Goal: Task Accomplishment & Management: Use online tool/utility

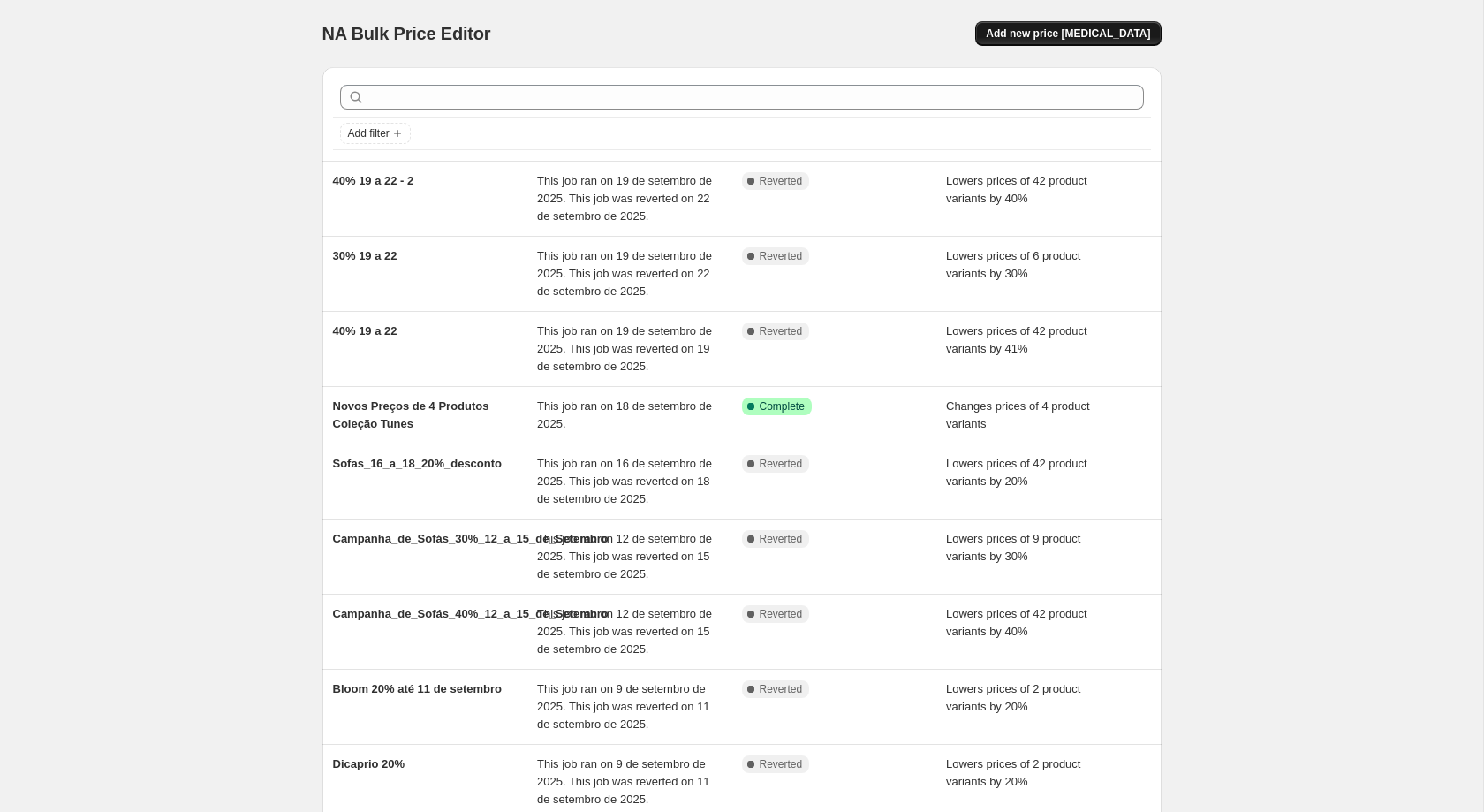
click at [1083, 28] on span "Add new price [MEDICAL_DATA]" at bounding box center [1067, 34] width 164 height 14
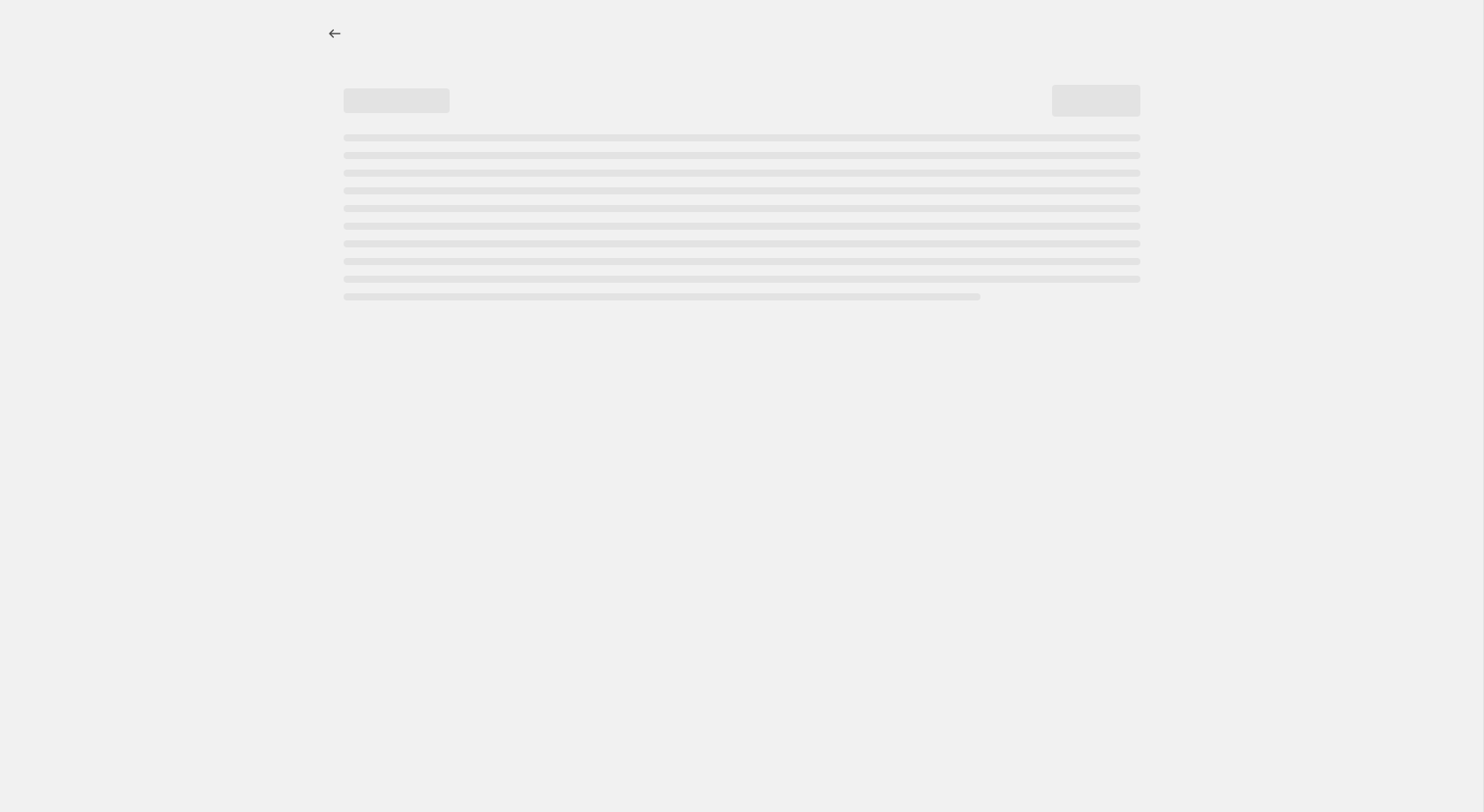
select select "percentage"
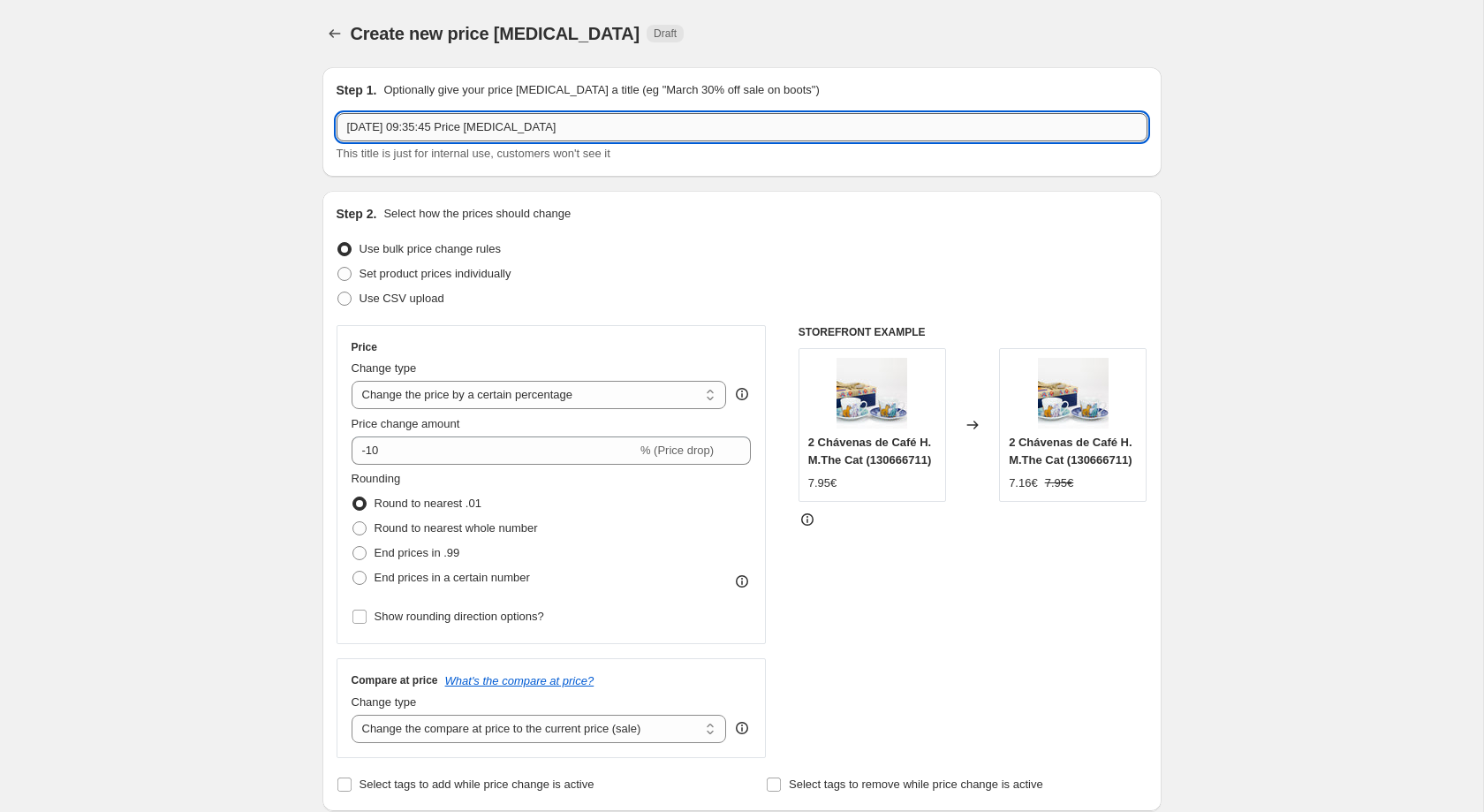
click at [641, 122] on input "[DATE] 09:35:45 Price [MEDICAL_DATA]" at bounding box center [742, 127] width 811 height 28
click at [634, 123] on input "20" at bounding box center [742, 127] width 811 height 28
click at [601, 129] on input "20" at bounding box center [742, 127] width 811 height 28
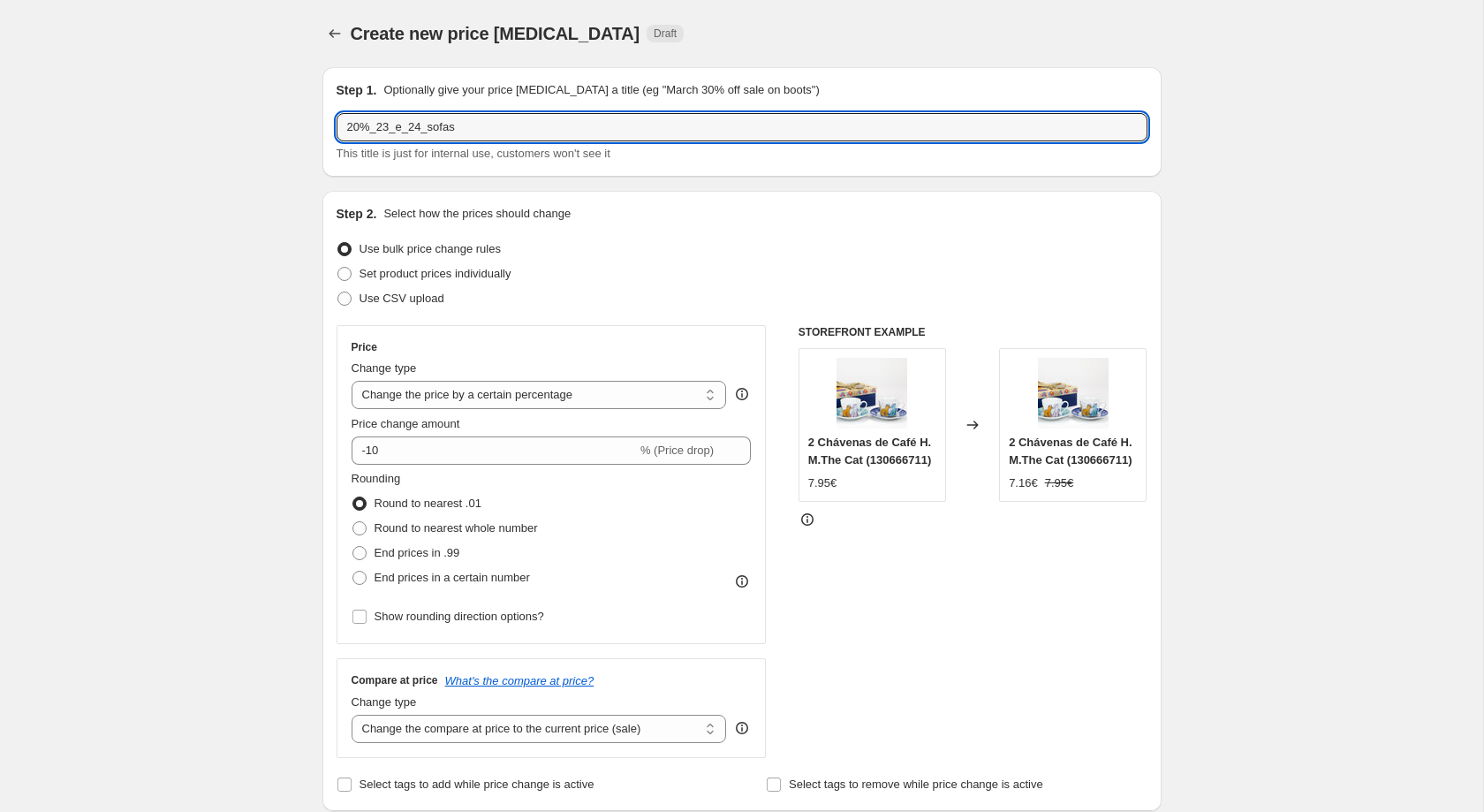
type input "20%_23_e_24_sofas"
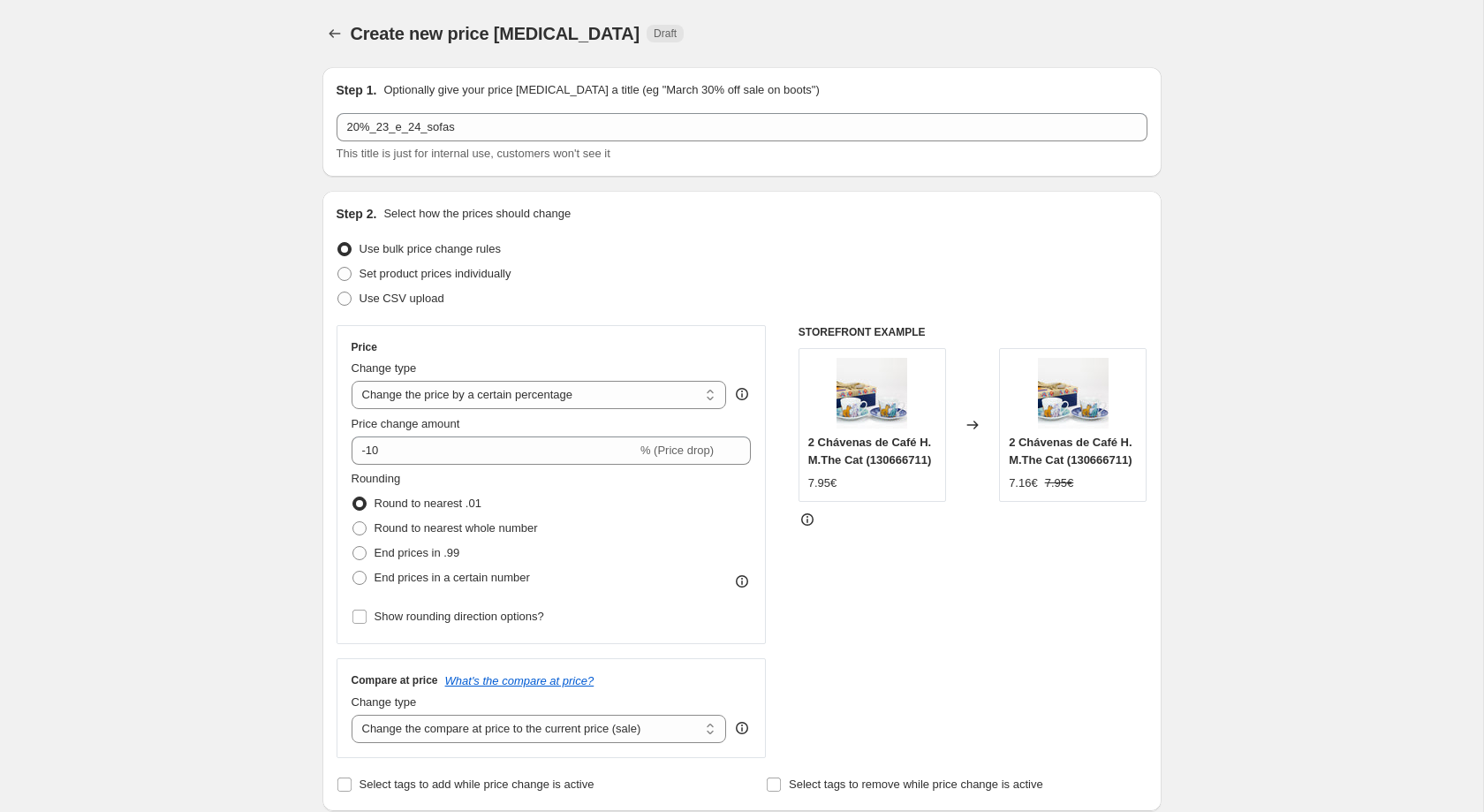
click at [532, 469] on div "Price Change type Change the price to a certain amount Change the price by a ce…" at bounding box center [551, 484] width 400 height 289
click at [549, 445] on input "-10" at bounding box center [494, 450] width 285 height 28
type input "-1"
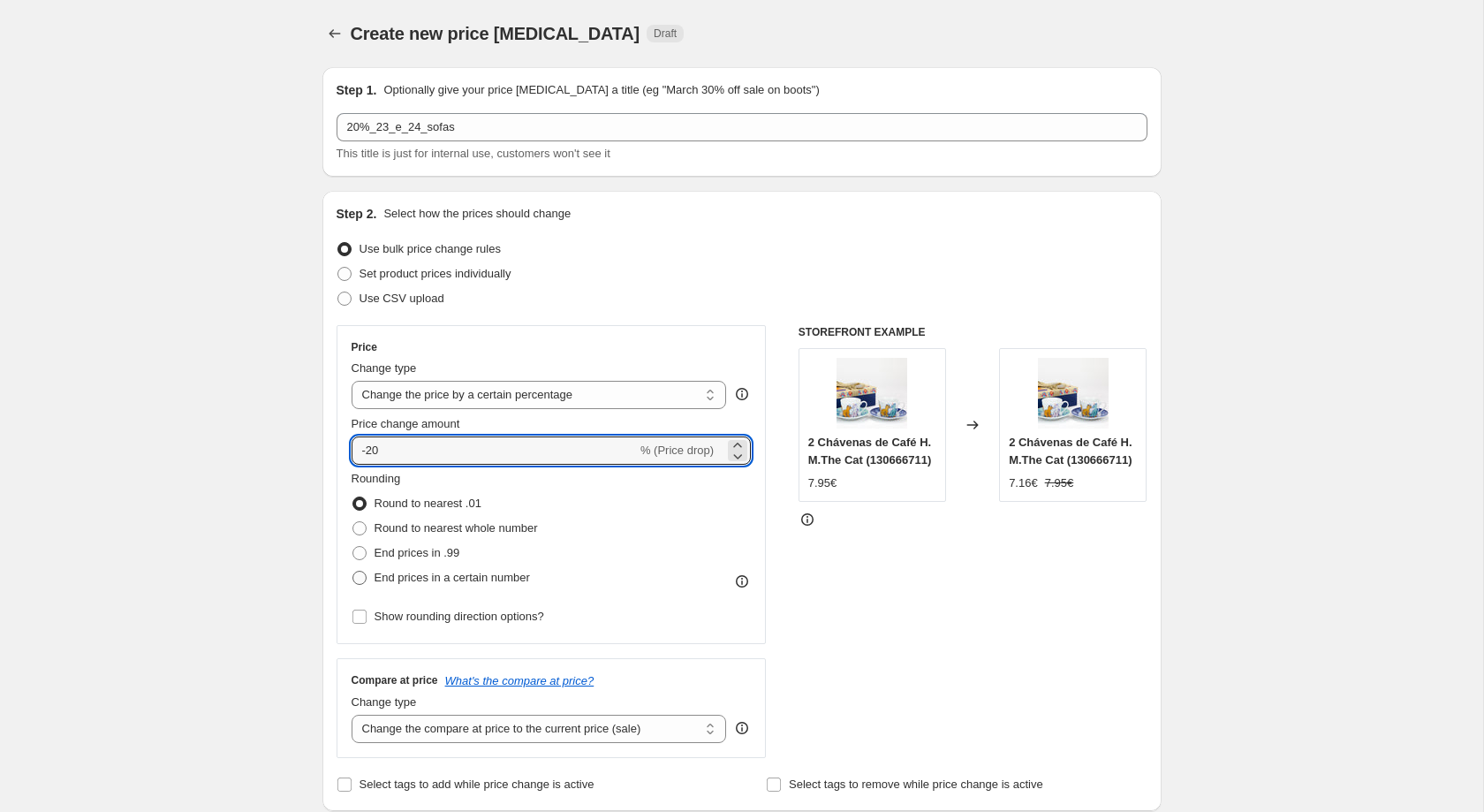
type input "-20"
click at [487, 577] on span "End prices in a certain number" at bounding box center [452, 577] width 155 height 13
click at [354, 571] on input "End prices in a certain number" at bounding box center [353, 571] width 1 height 1
radio input "true"
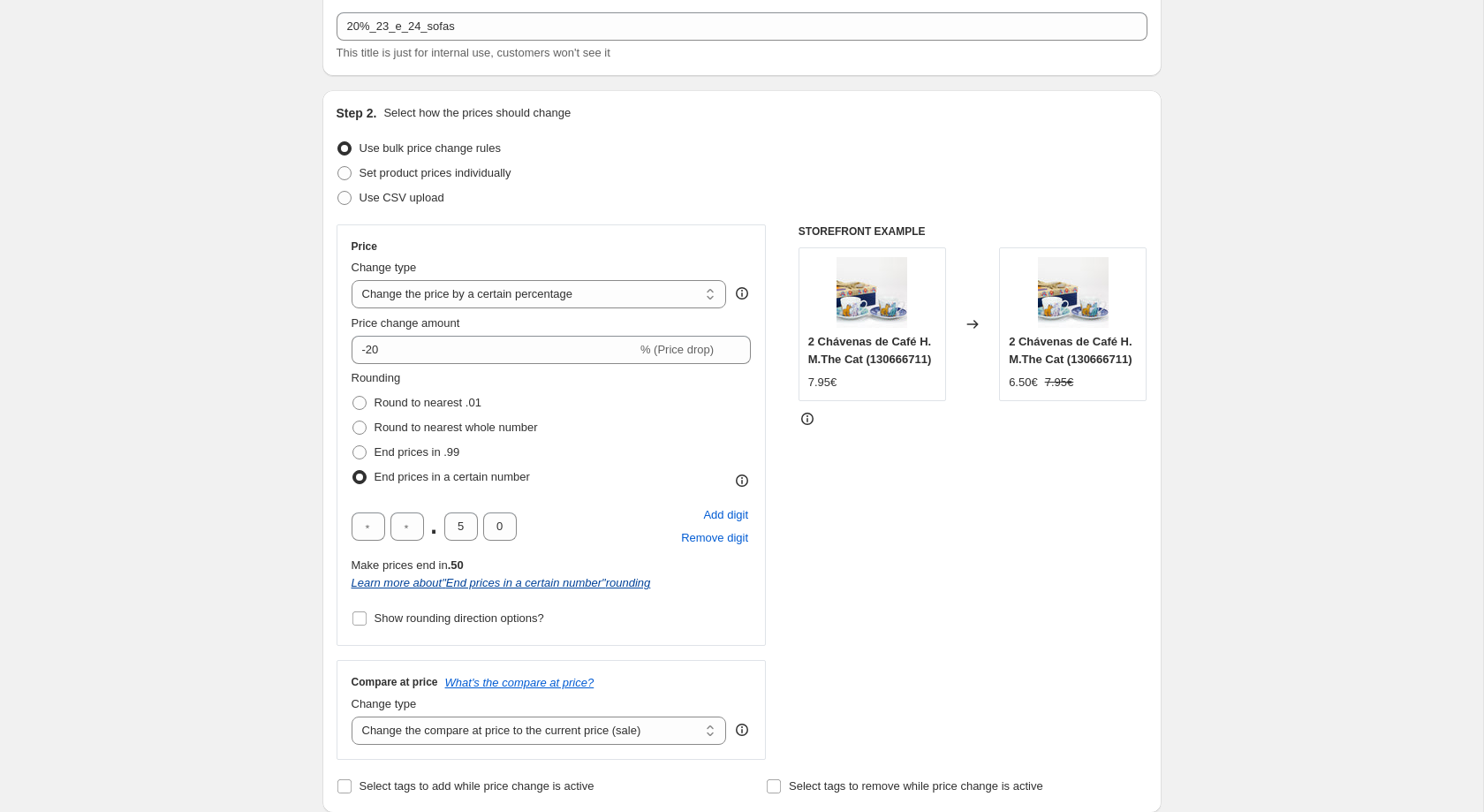
scroll to position [105, 0]
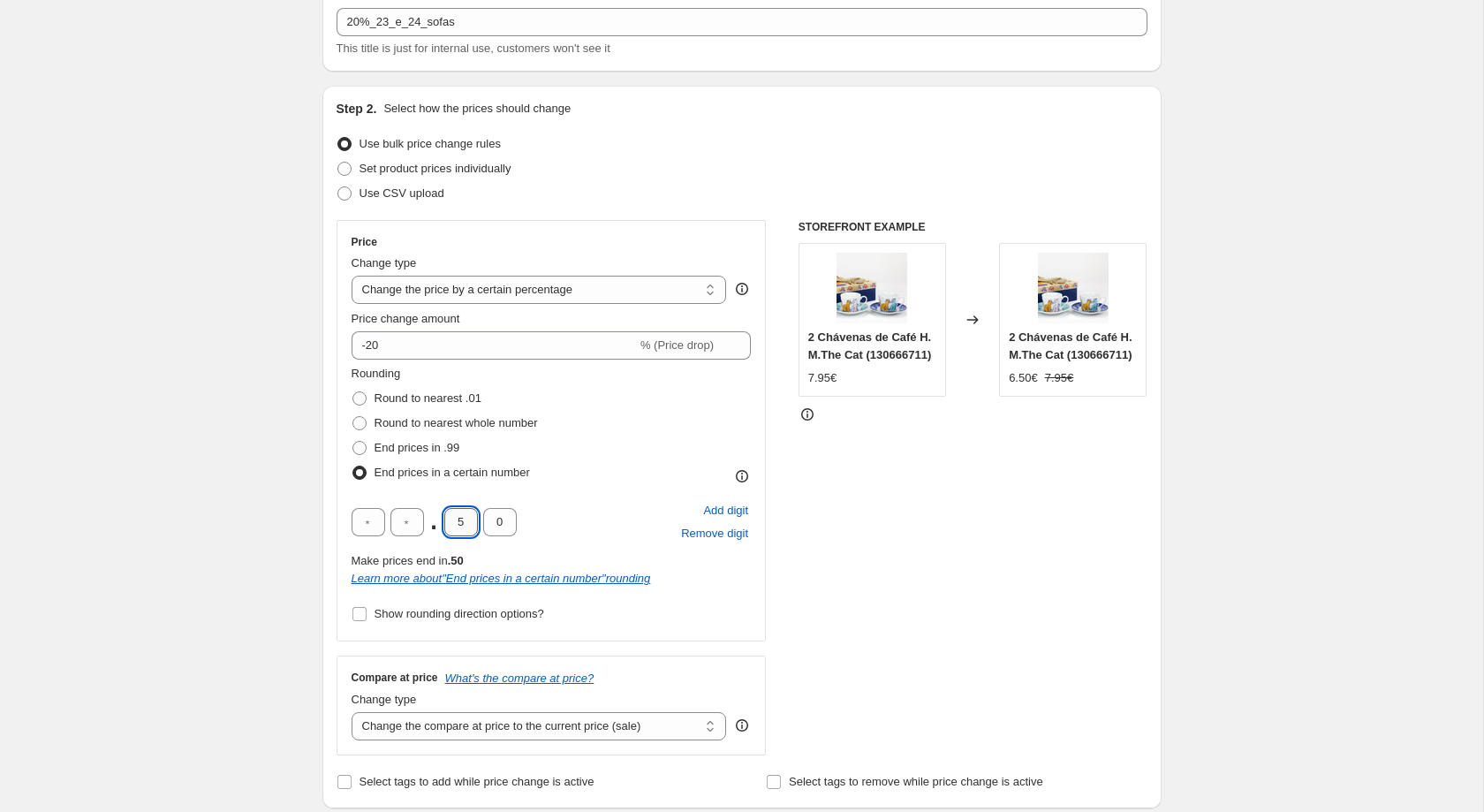
drag, startPoint x: 467, startPoint y: 522, endPoint x: 455, endPoint y: 524, distance: 12.2
click at [455, 524] on input "5" at bounding box center [461, 522] width 34 height 28
type input "2"
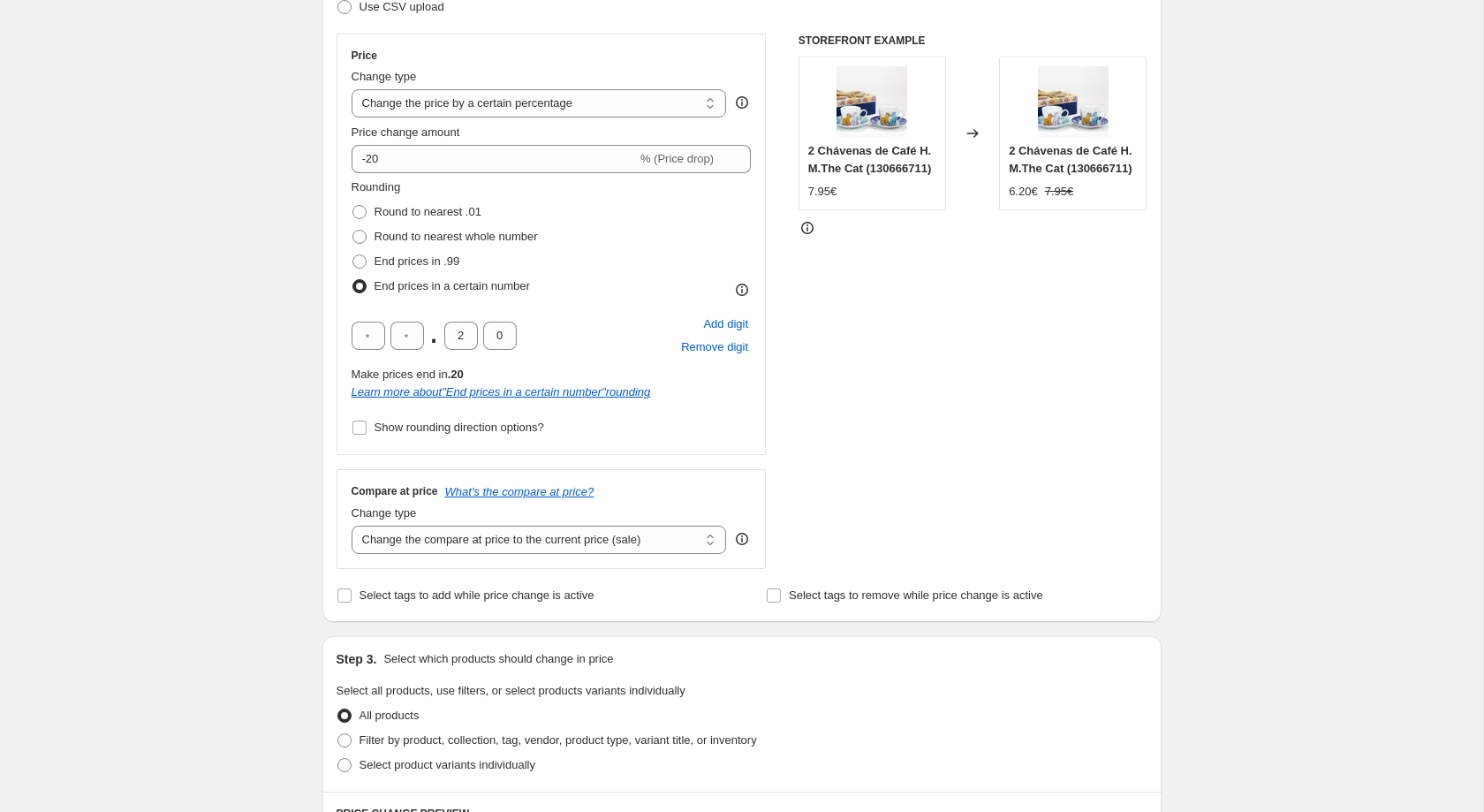
scroll to position [525, 0]
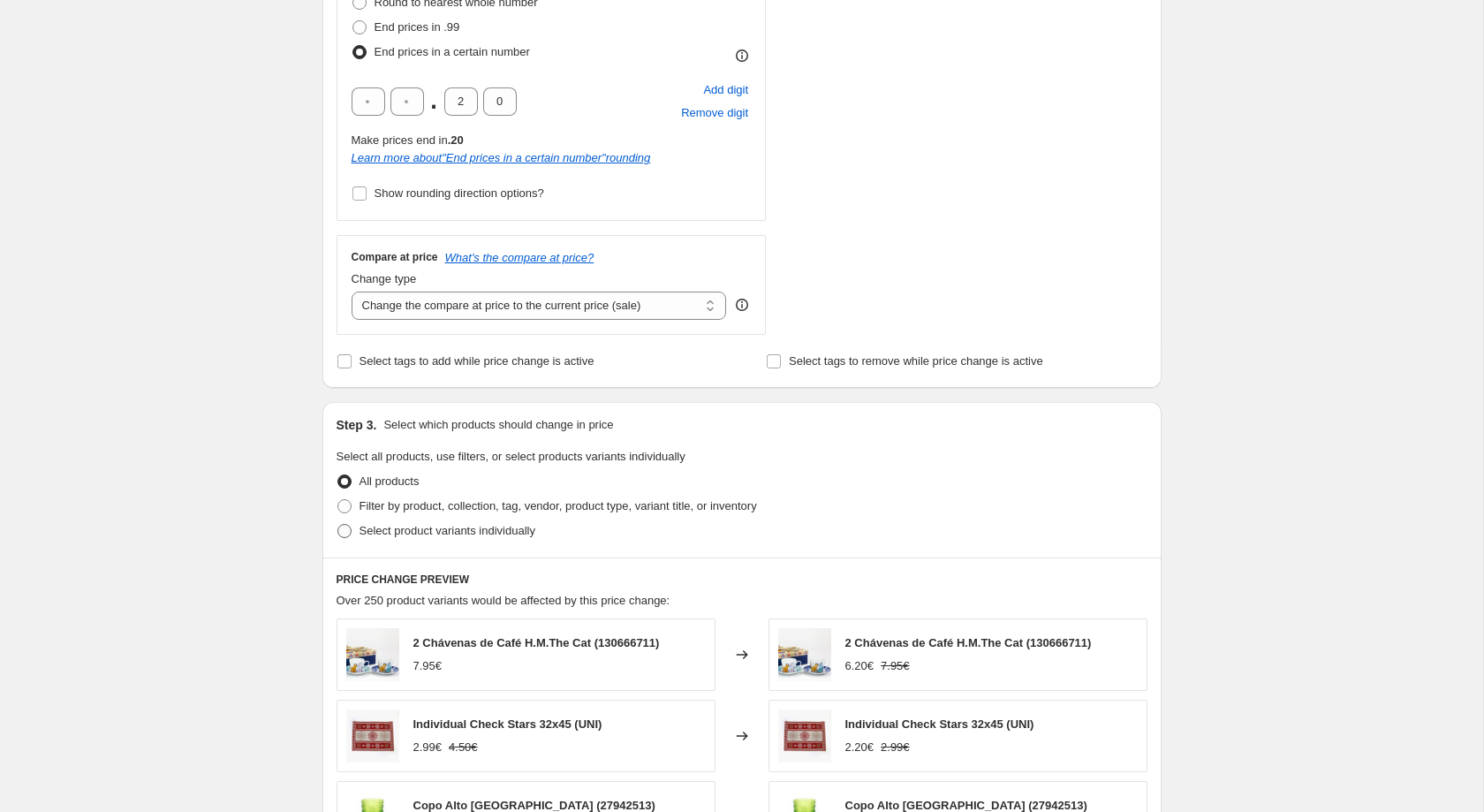
click at [485, 526] on label "Select product variants individually" at bounding box center [436, 530] width 198 height 25
click at [338, 524] on input "Select product variants individually" at bounding box center [338, 524] width 1 height 1
radio input "true"
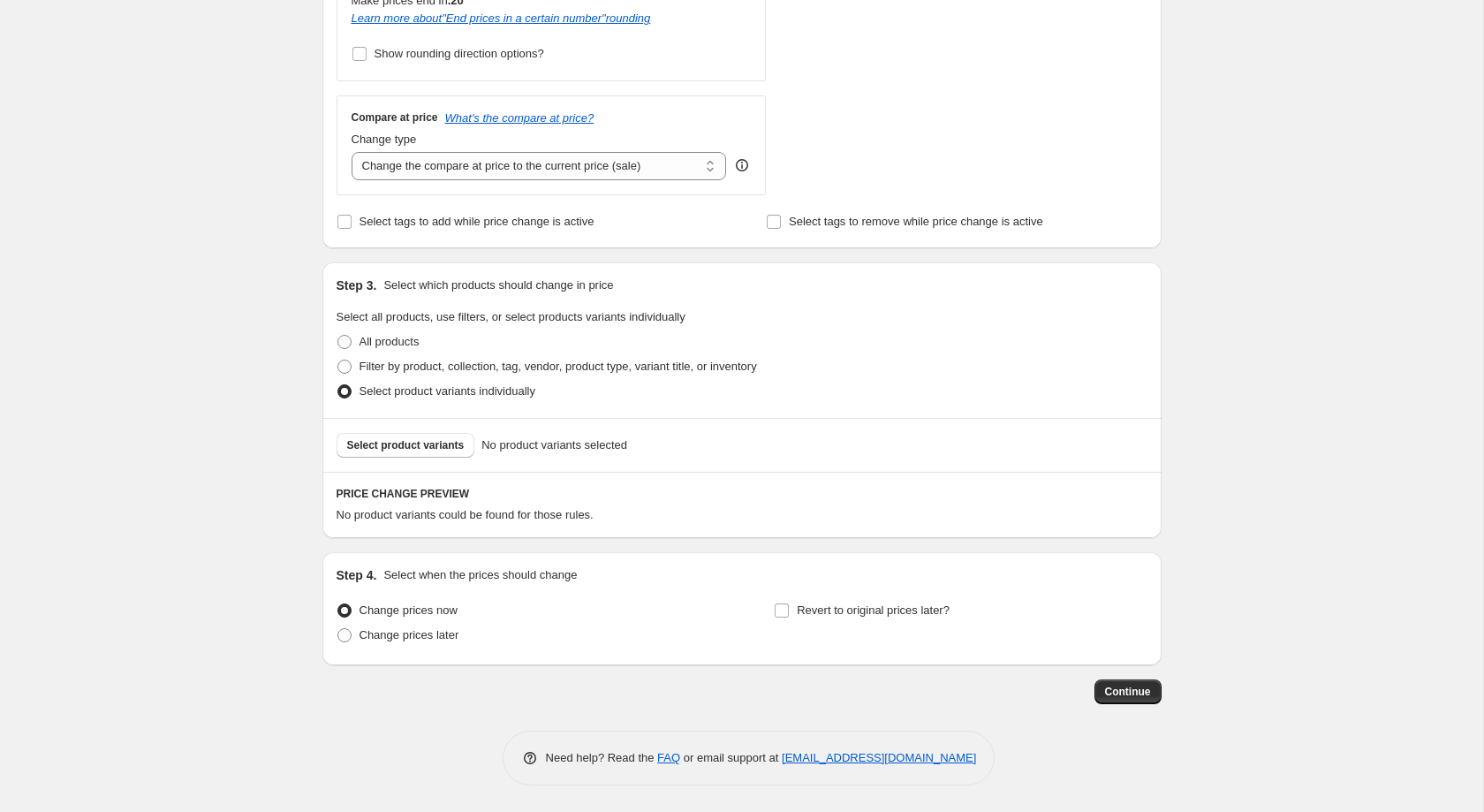
scroll to position [676, 0]
click at [796, 607] on label "Revert to original prices later?" at bounding box center [861, 610] width 175 height 25
click at [788, 607] on input "Revert to original prices later?" at bounding box center [781, 610] width 14 height 14
checkbox input "true"
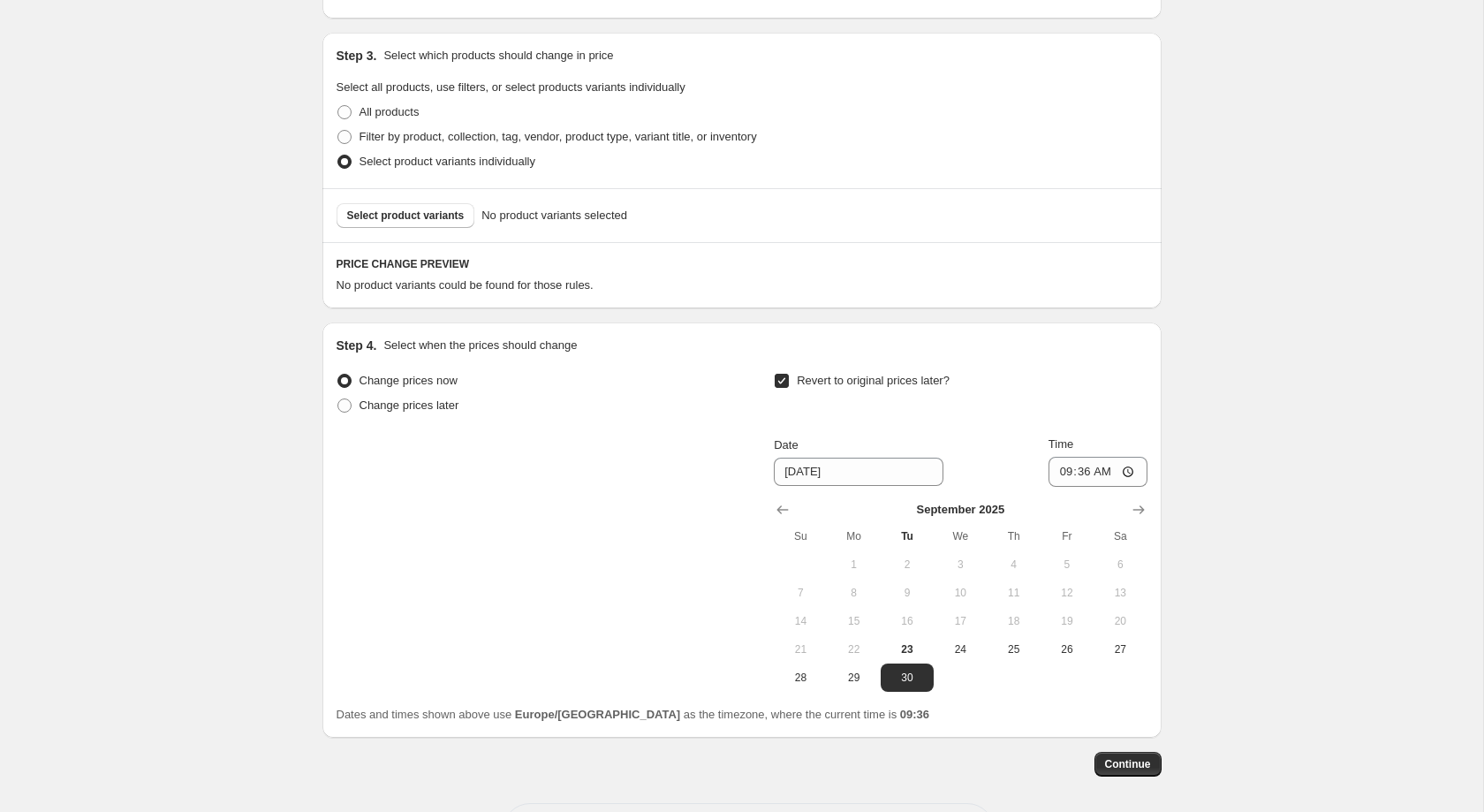
scroll to position [948, 0]
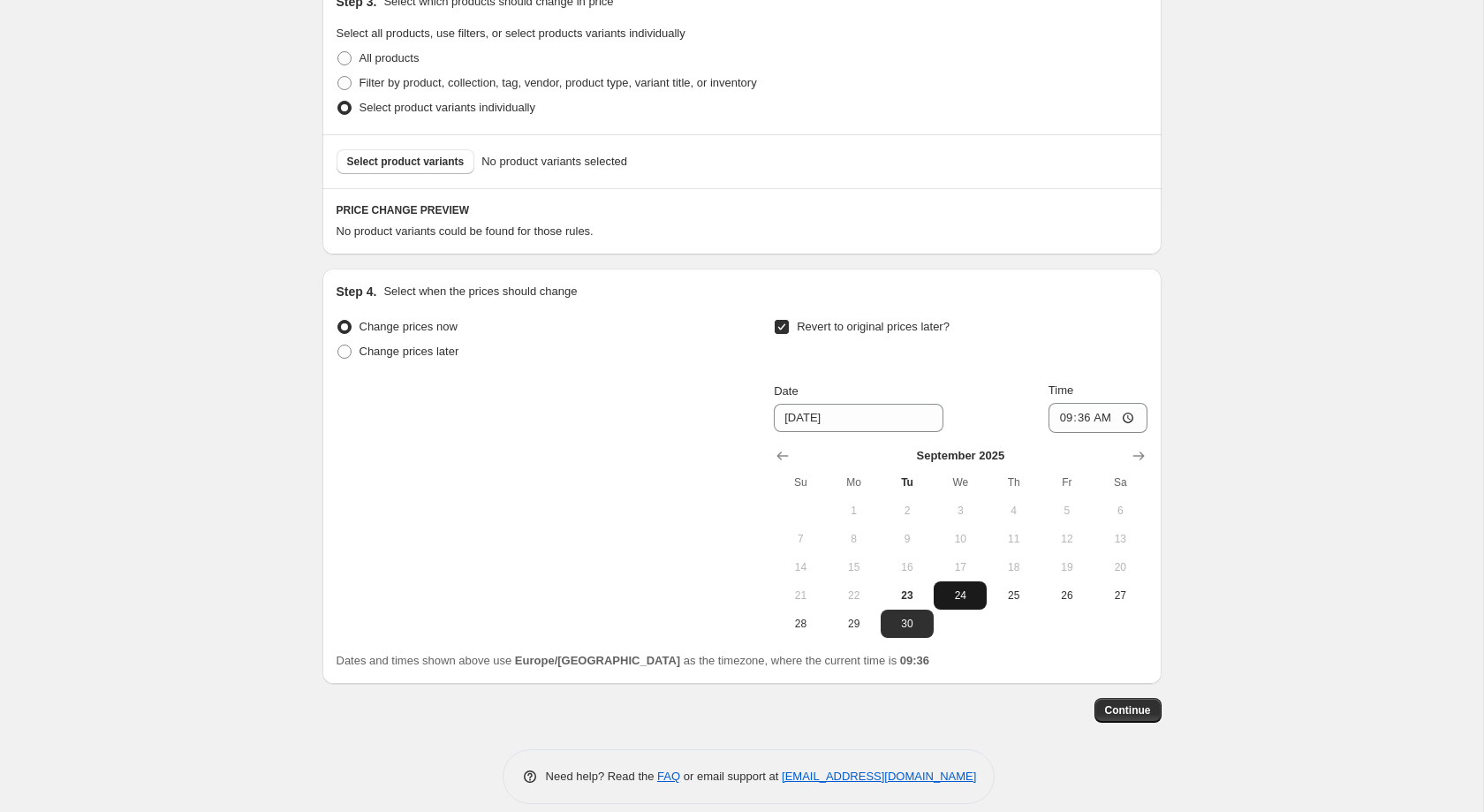
click at [943, 610] on button "24" at bounding box center [960, 595] width 53 height 28
type input "[DATE]"
click at [1084, 419] on input "09:36" at bounding box center [1097, 417] width 99 height 30
type input "23:59"
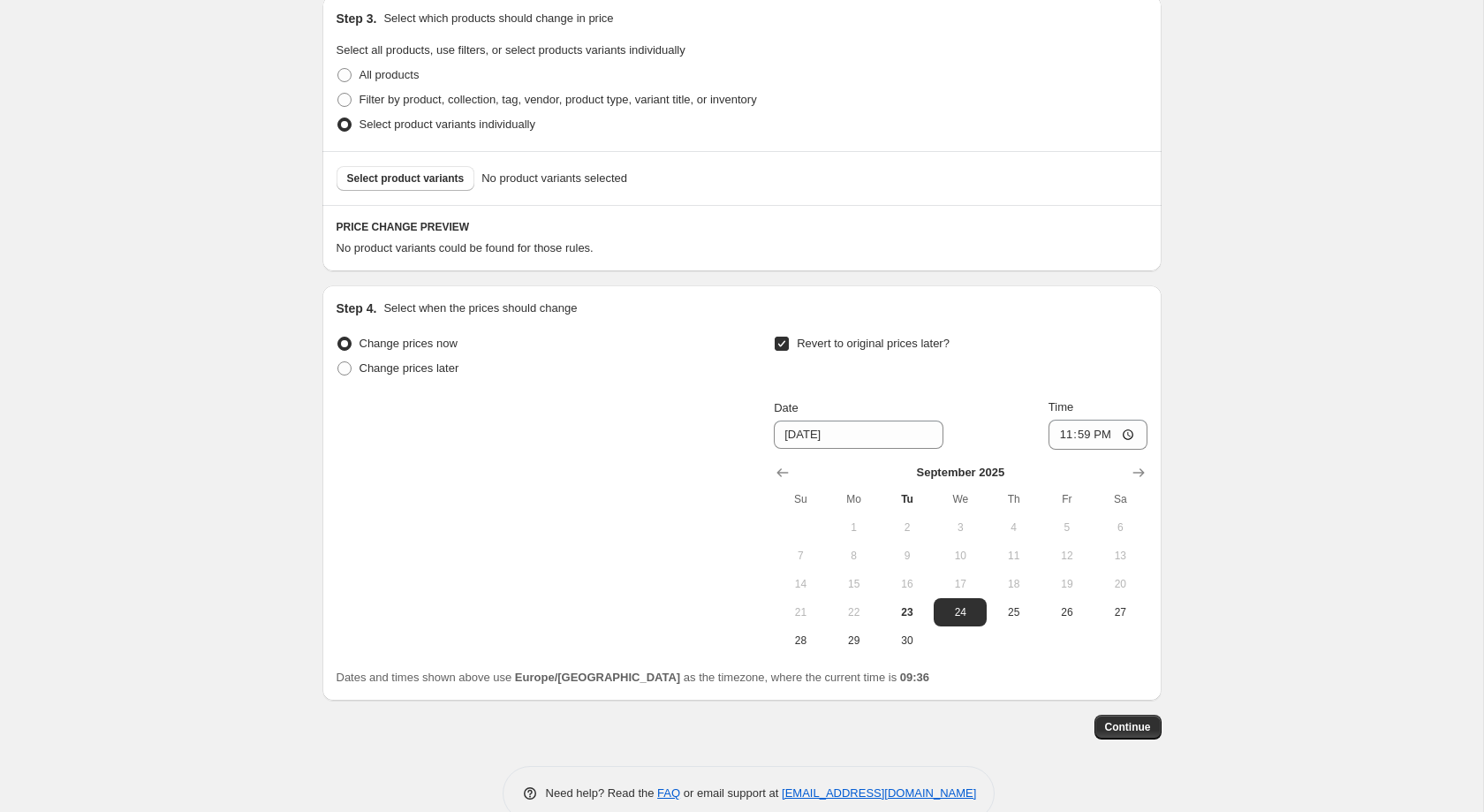
scroll to position [927, 0]
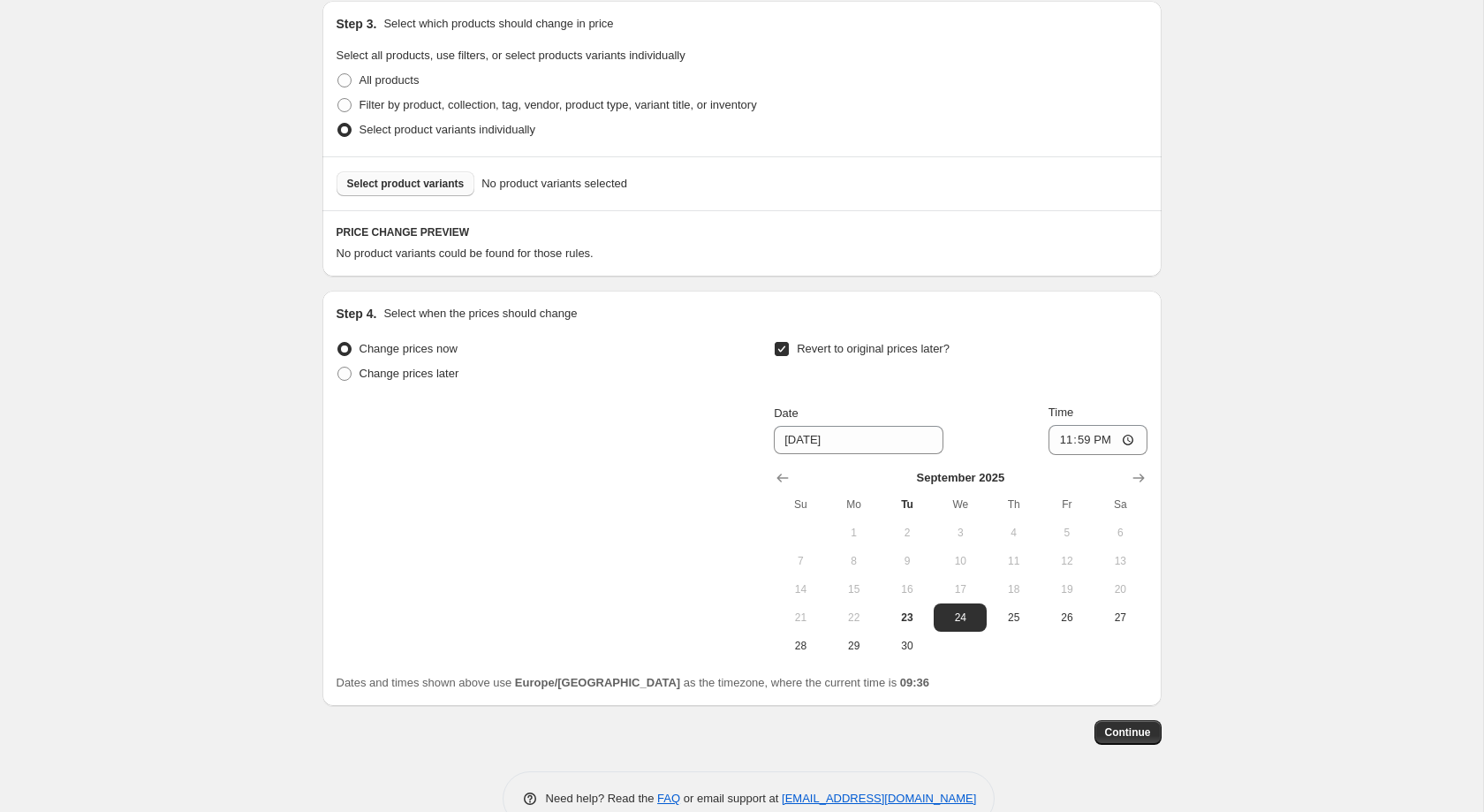
click at [448, 190] on span "Select product variants" at bounding box center [406, 183] width 118 height 14
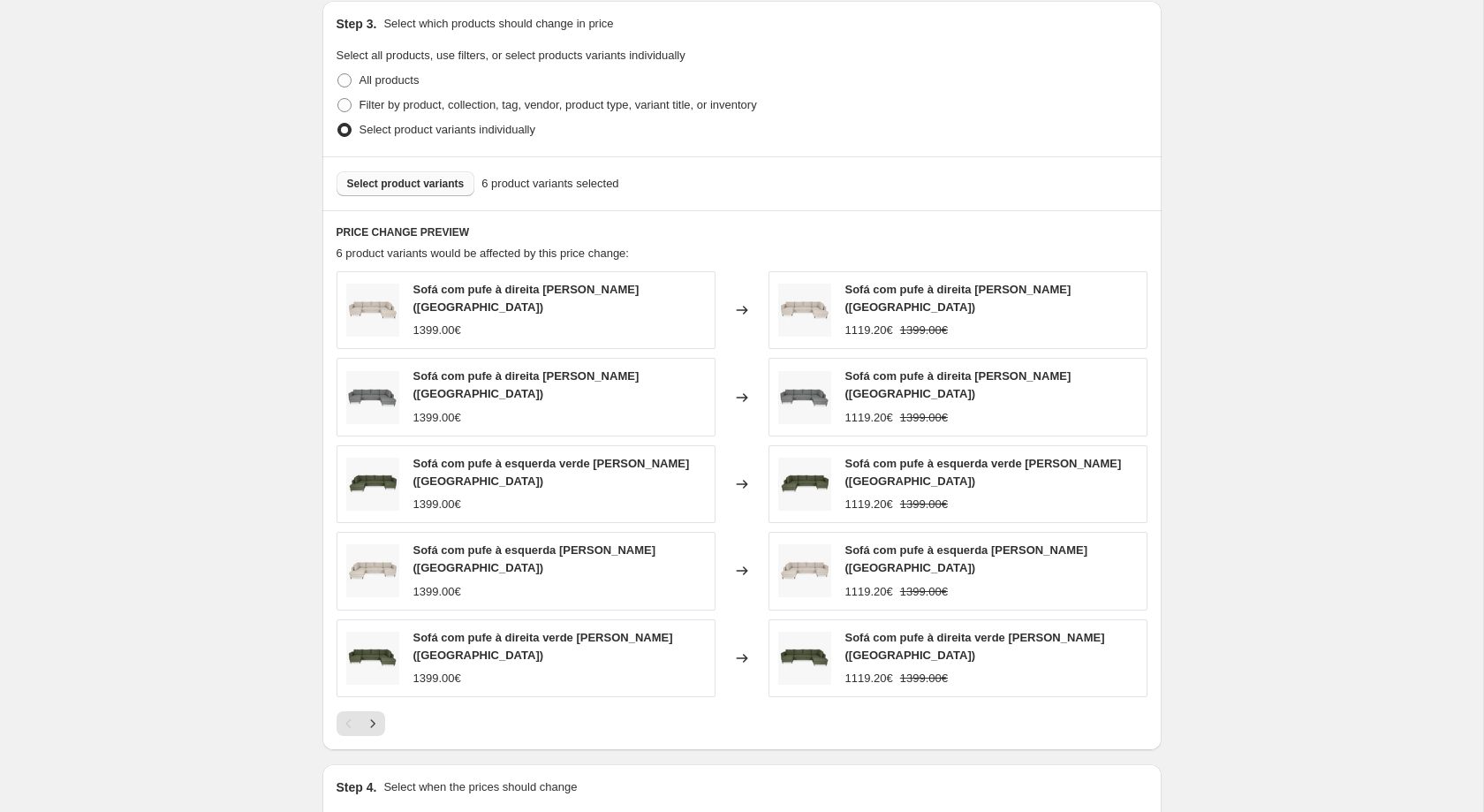
click at [425, 182] on button "Select product variants" at bounding box center [406, 183] width 139 height 25
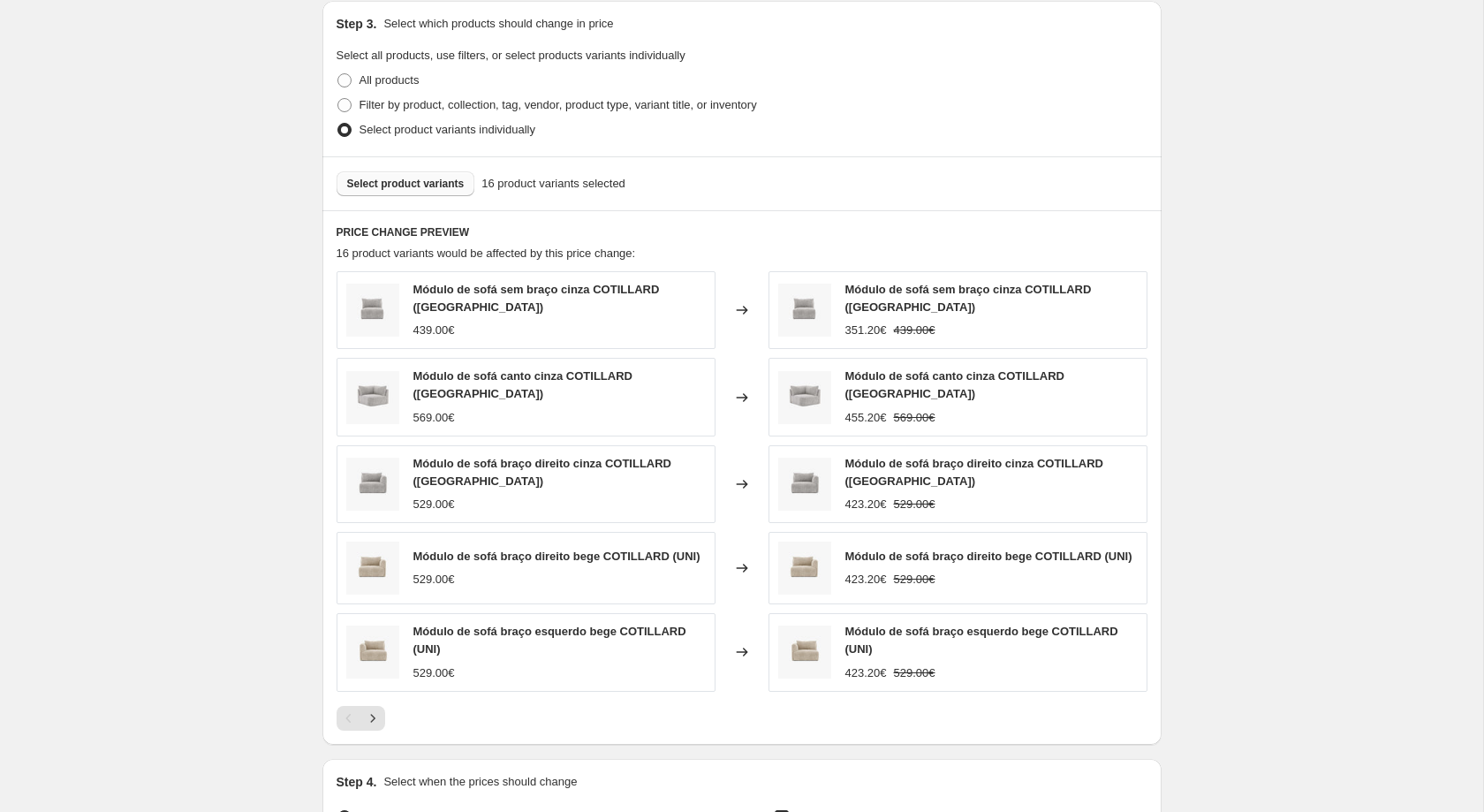
click at [457, 190] on button "Select product variants" at bounding box center [406, 183] width 139 height 25
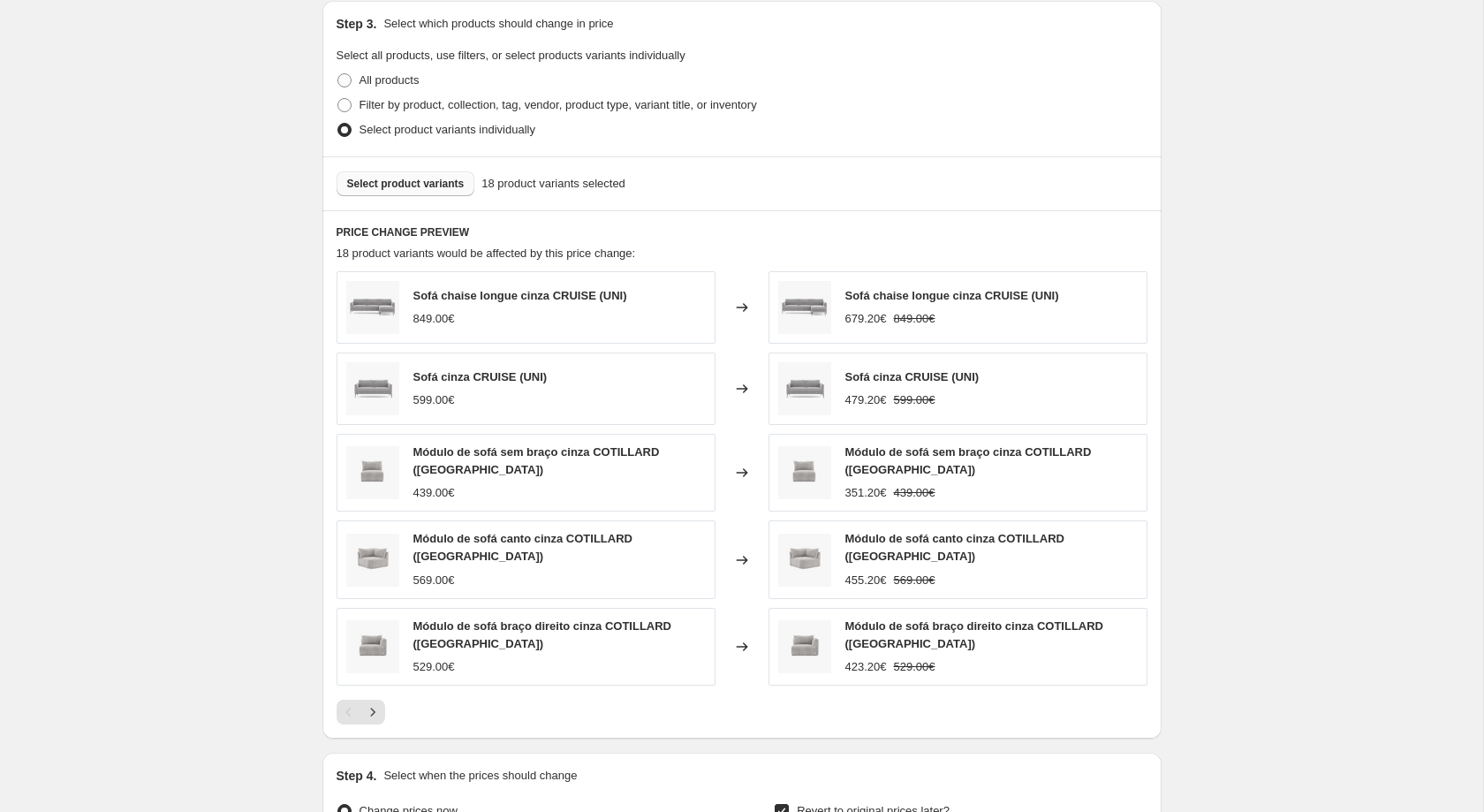
click at [400, 196] on button "Select product variants" at bounding box center [406, 183] width 139 height 25
click at [425, 190] on span "Select product variants" at bounding box center [406, 183] width 118 height 14
click at [412, 175] on div "Select product variants 24 product variants selected" at bounding box center [742, 183] width 839 height 54
click at [416, 186] on span "Select product variants" at bounding box center [406, 183] width 118 height 14
click at [439, 196] on button "Select product variants" at bounding box center [406, 183] width 139 height 25
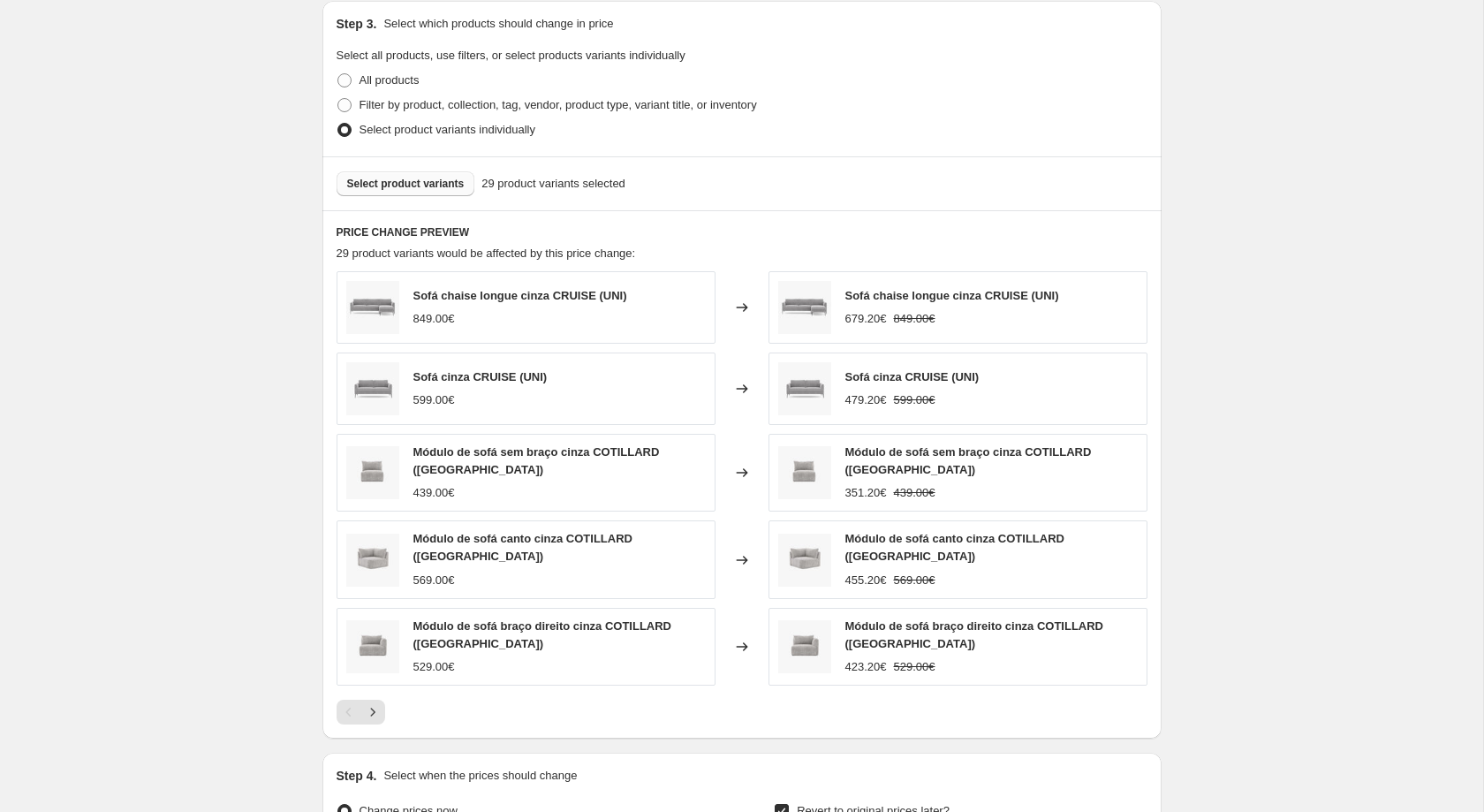
click at [411, 185] on button "Select product variants" at bounding box center [406, 183] width 139 height 25
click at [424, 189] on span "Select product variants" at bounding box center [406, 183] width 118 height 14
click at [442, 196] on button "Select product variants" at bounding box center [406, 183] width 139 height 25
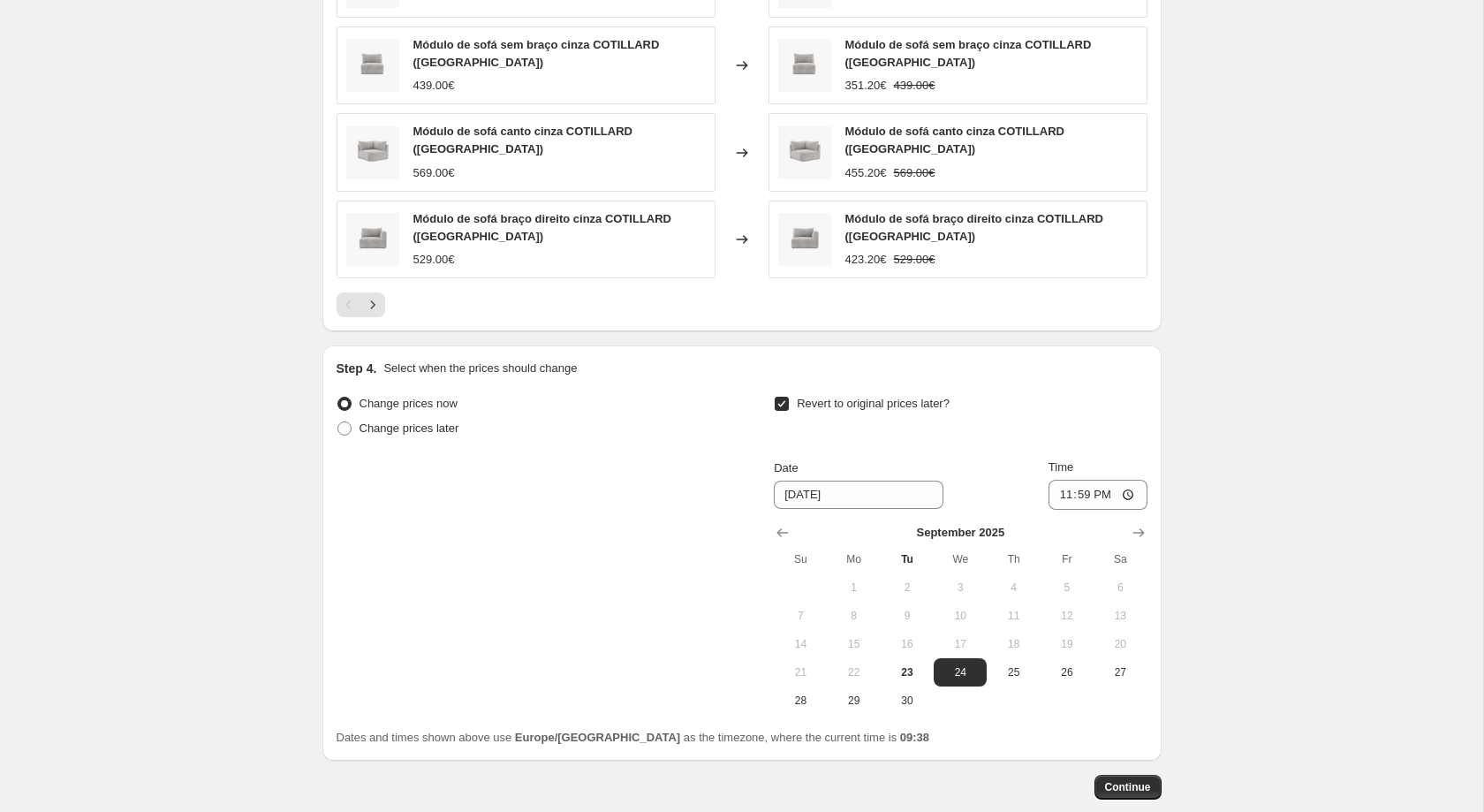
scroll to position [1423, 0]
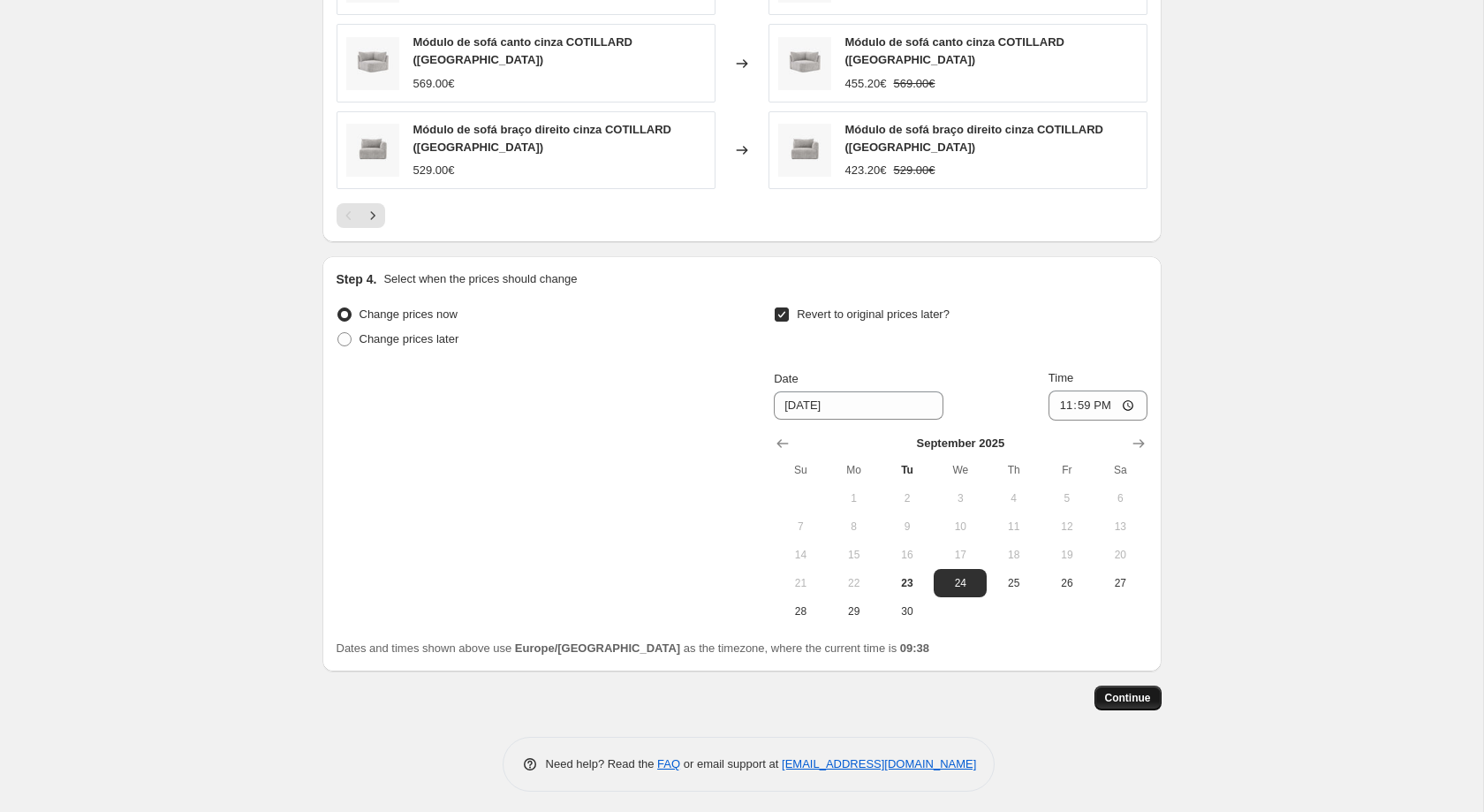
click at [1146, 690] on span "Continue" at bounding box center [1128, 697] width 46 height 14
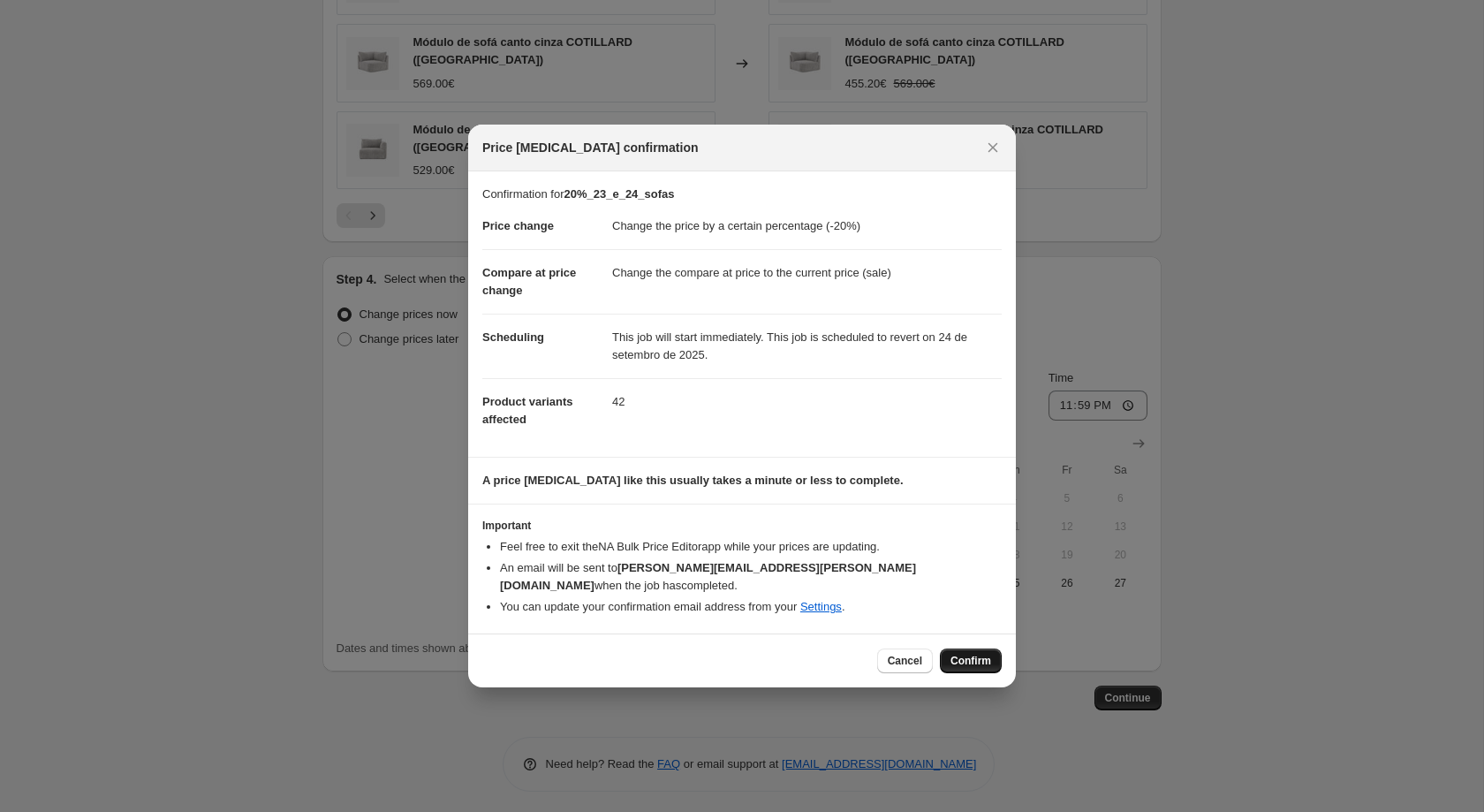
click at [989, 663] on button "Confirm" at bounding box center [971, 661] width 62 height 25
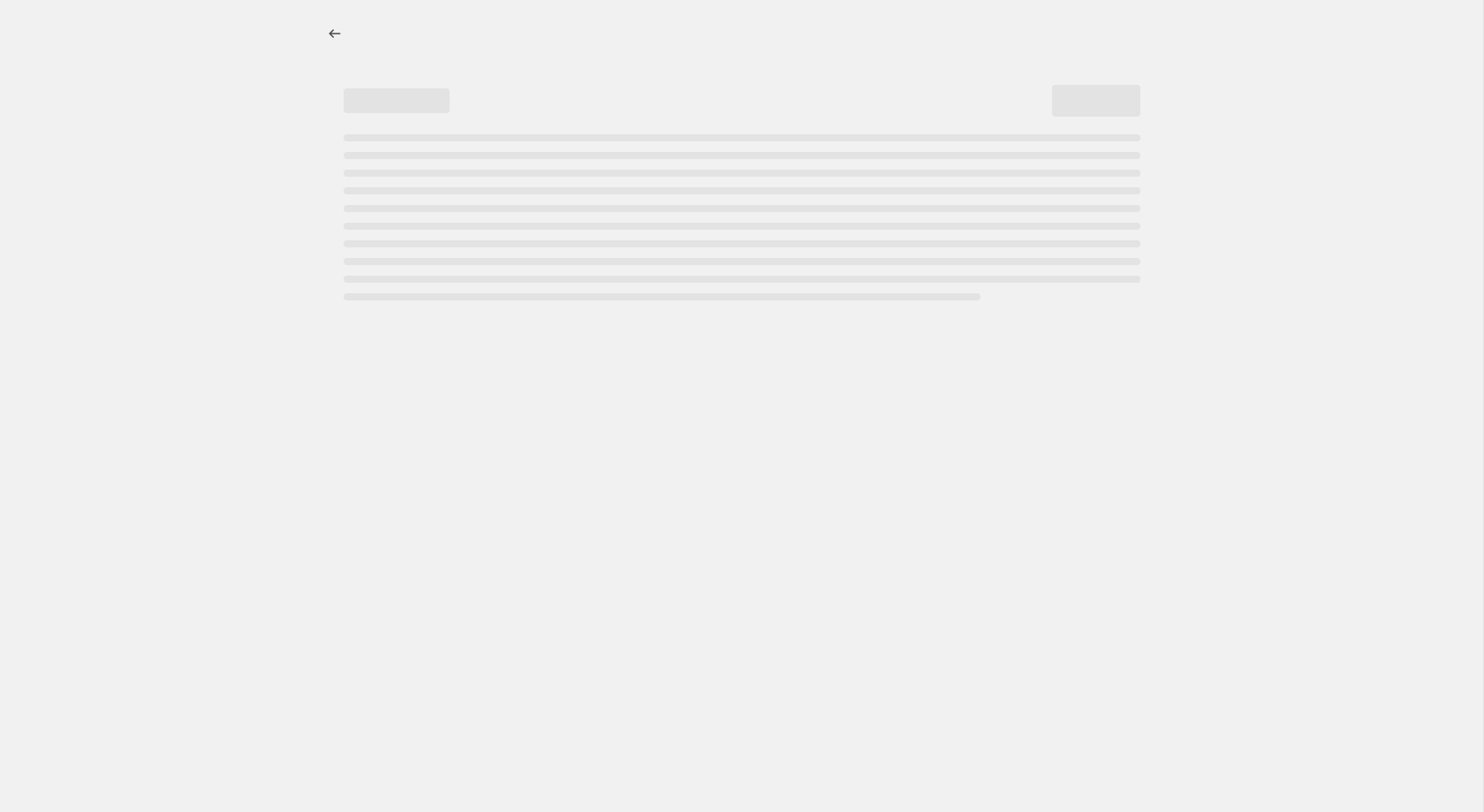
select select "percentage"
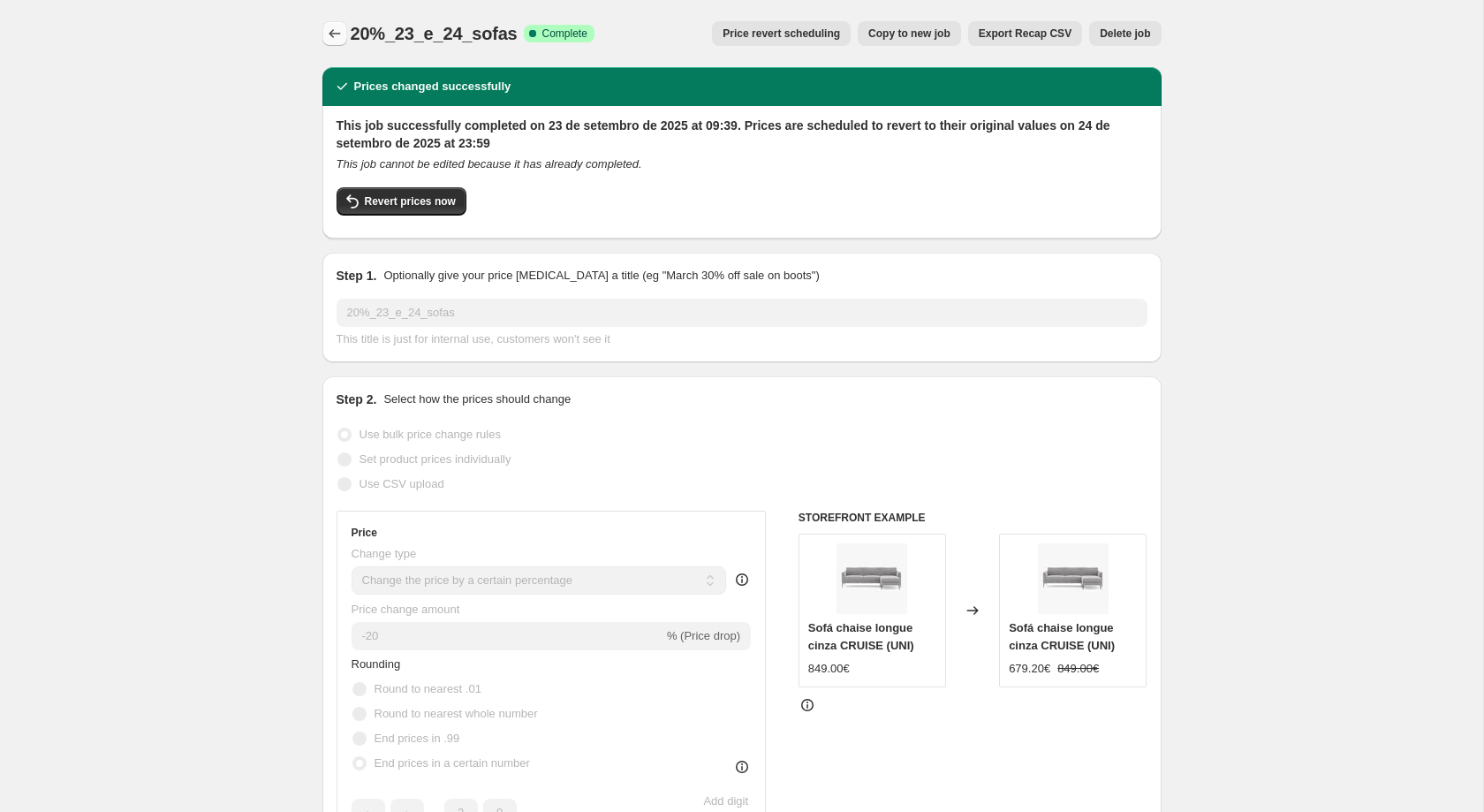
click at [341, 33] on icon "Price change jobs" at bounding box center [335, 34] width 18 height 18
